Goal: Information Seeking & Learning: Learn about a topic

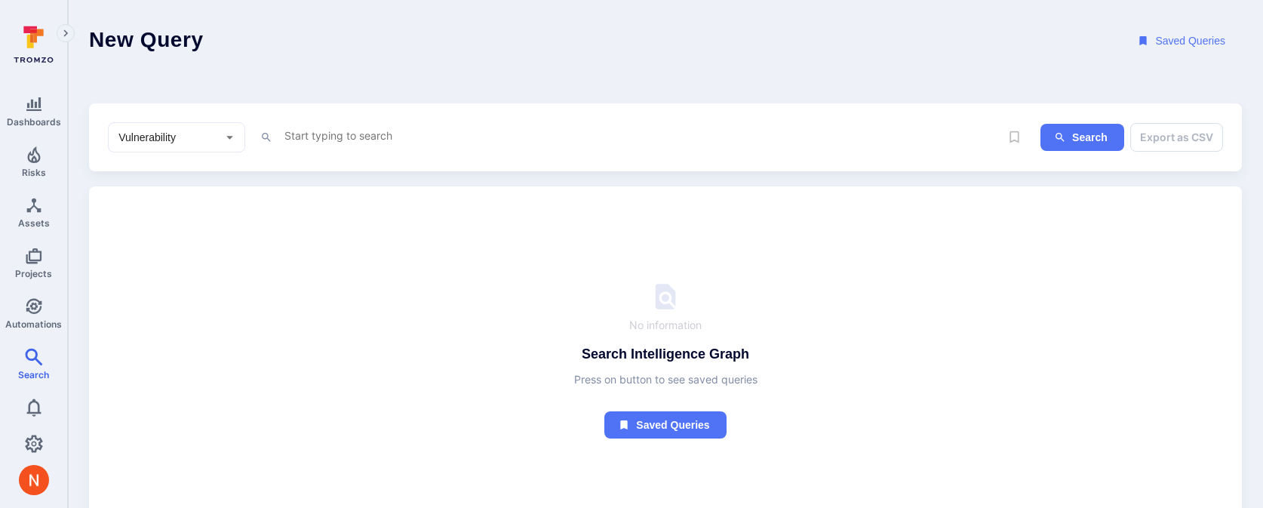
click at [322, 142] on textarea "Intelligence Graph search area" at bounding box center [641, 135] width 717 height 19
paste textarea "fin_HXBoryoTaXFBjLtd"
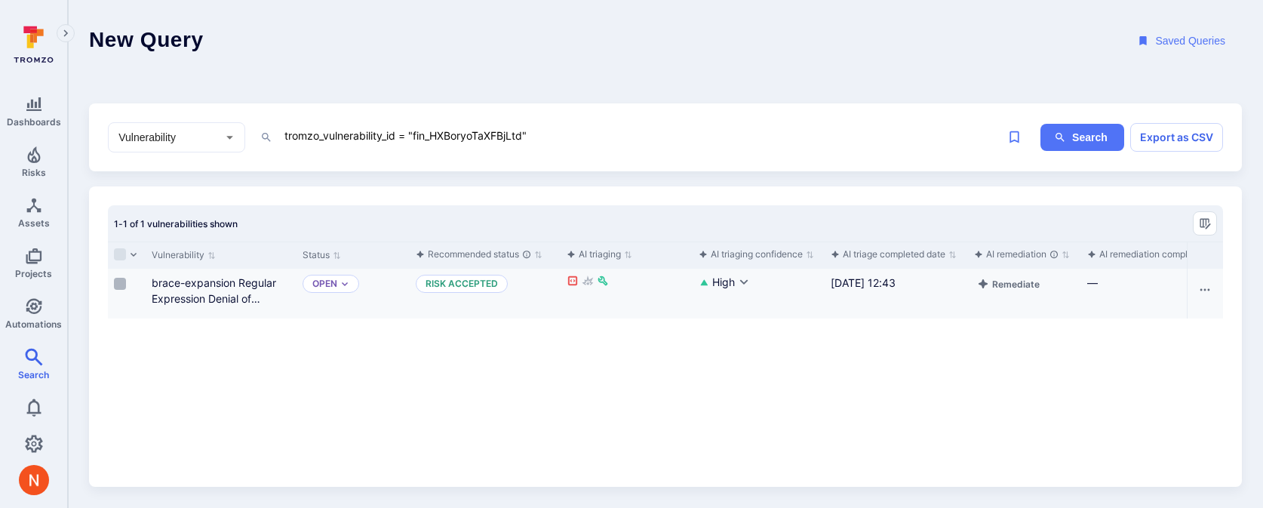
type textarea "tromzo_vulnerability_id = "fin_HXBoryoTaXFBjLtd""
click at [118, 283] on input "Select row" at bounding box center [120, 284] width 12 height 12
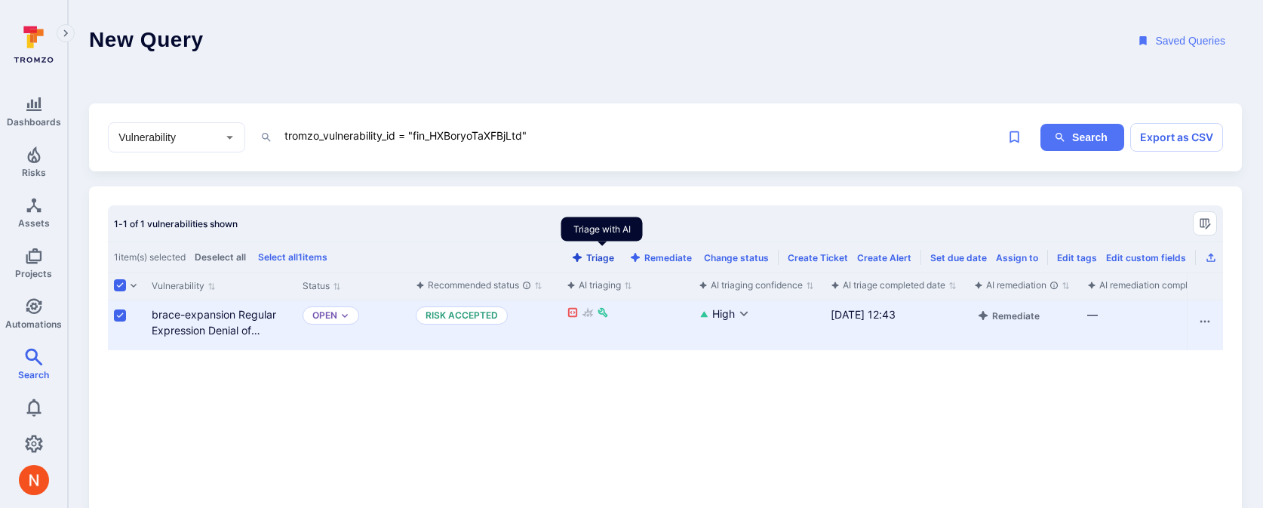
click at [604, 256] on button "Triage" at bounding box center [592, 257] width 49 height 11
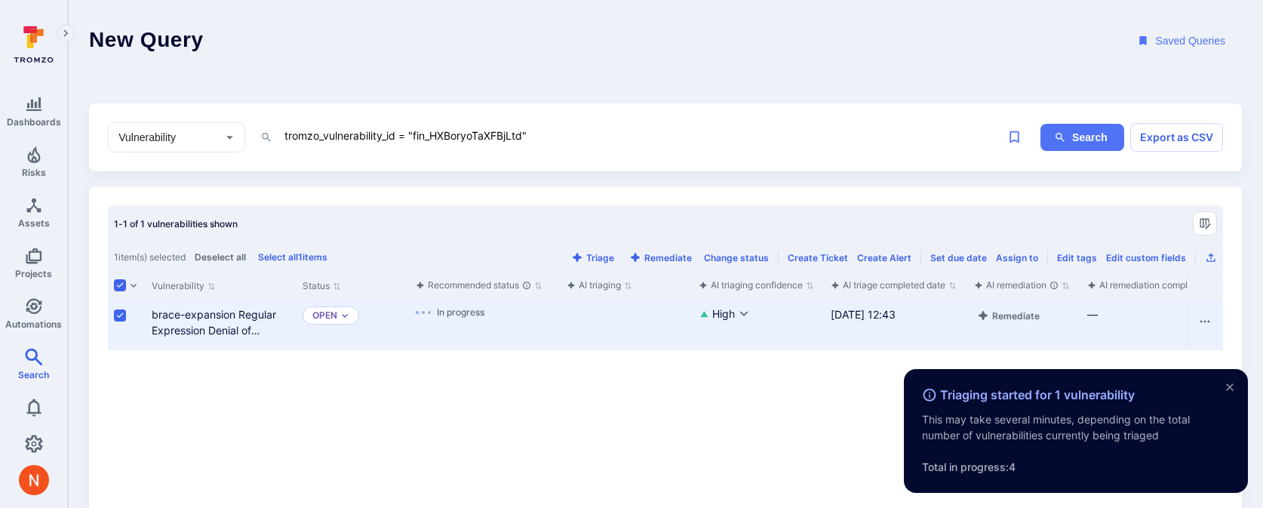
click at [201, 322] on div "brace-expansion Regular Expression Denial of Service vulnerability" at bounding box center [221, 322] width 139 height 32
click at [203, 315] on link "brace-expansion Regular Expression Denial of Service vulnerability" at bounding box center [214, 330] width 125 height 45
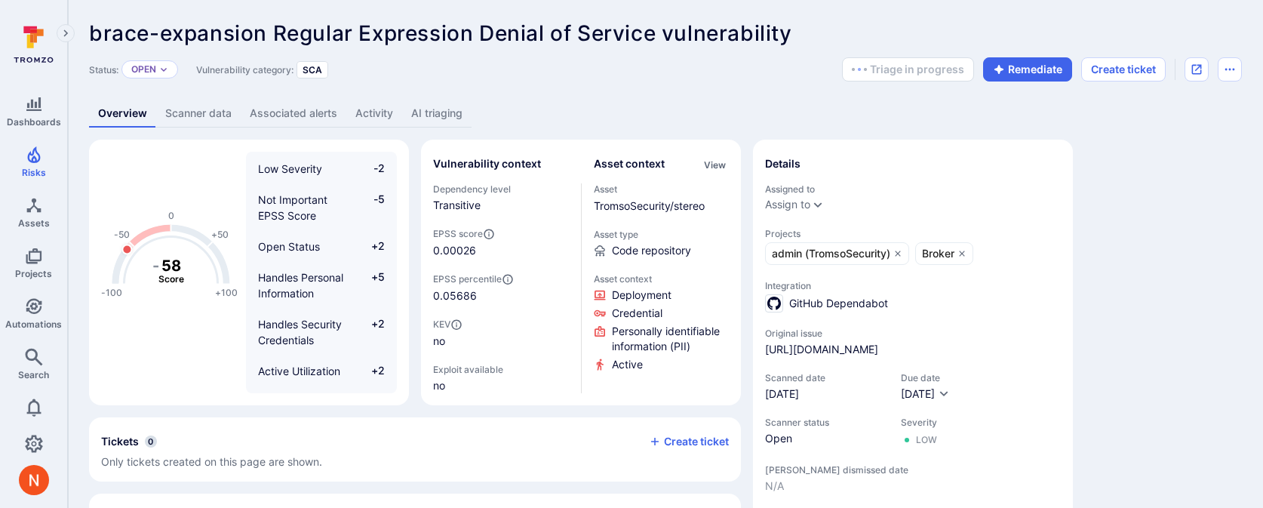
click at [439, 112] on link "AI triaging" at bounding box center [436, 114] width 69 height 28
